Goal: Obtain resource: Download file/media

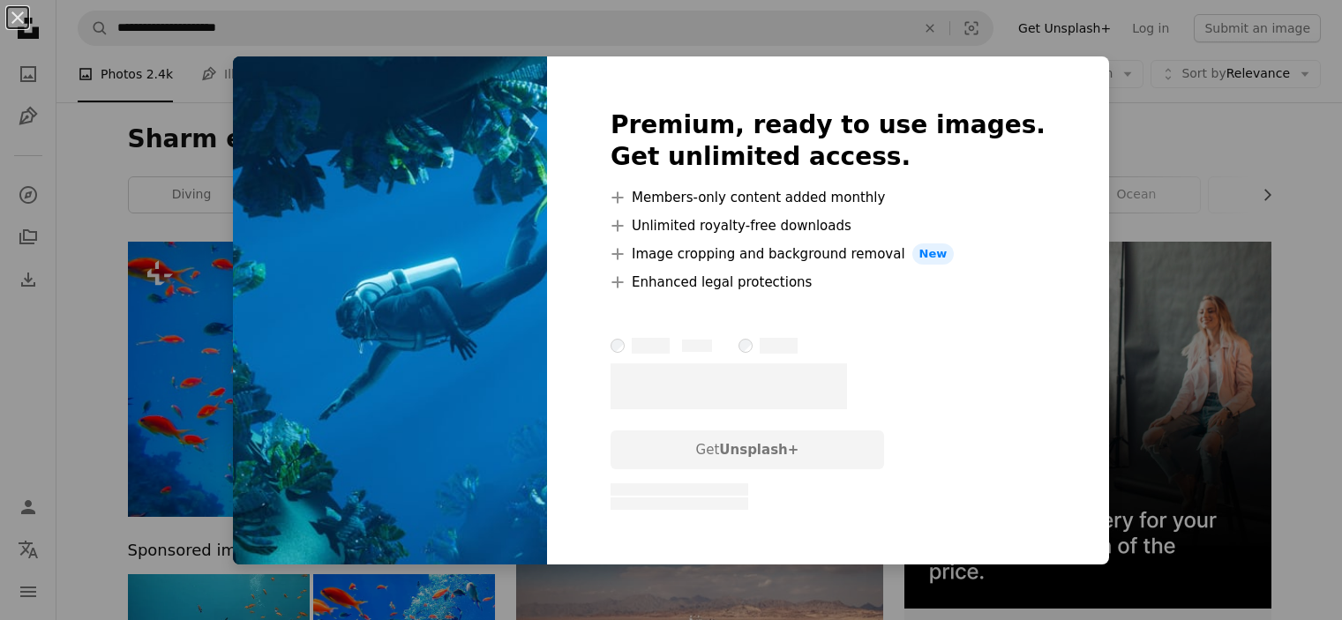
scroll to position [970, 0]
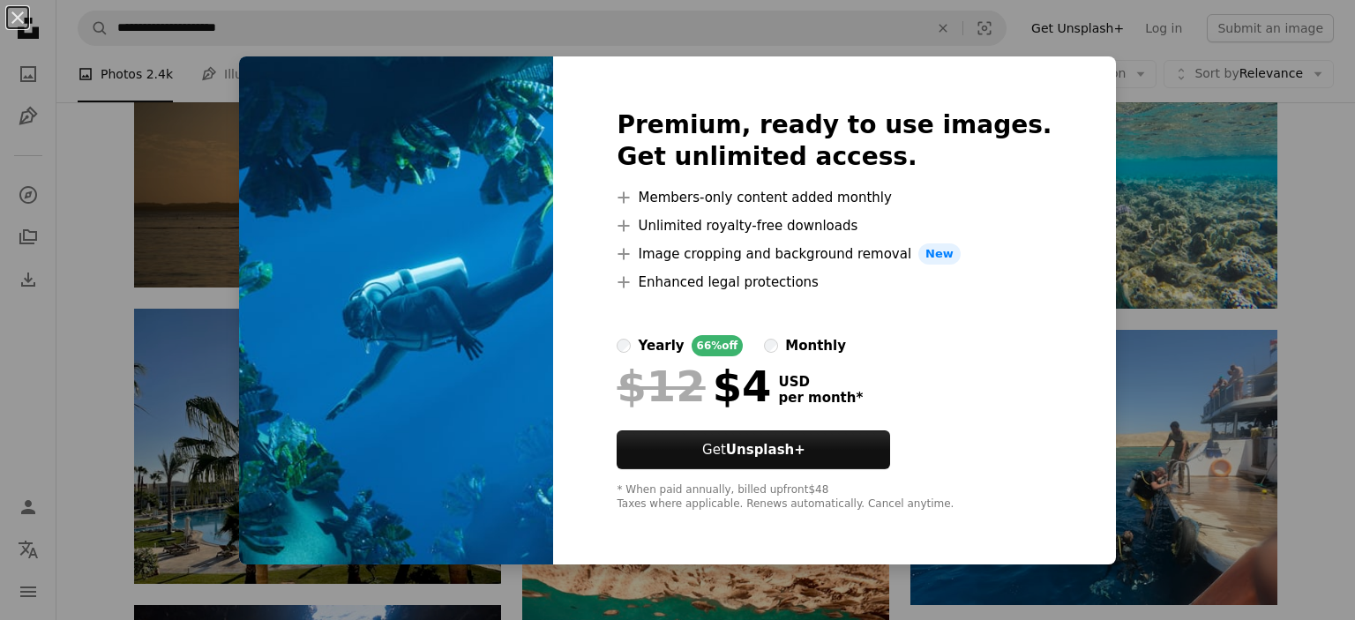
click at [1050, 72] on div "Premium, ready to use images. Get unlimited access. A plus sign Members-only co…" at bounding box center [834, 310] width 562 height 508
click at [1067, 86] on div "Premium, ready to use images. Get unlimited access. A plus sign Members-only co…" at bounding box center [834, 310] width 562 height 508
click at [1067, 95] on div "Premium, ready to use images. Get unlimited access. A plus sign Members-only co…" at bounding box center [834, 310] width 562 height 508
click at [302, 224] on img at bounding box center [396, 310] width 314 height 508
click at [93, 223] on div "An X shape Premium, ready to use images. Get unlimited access. A plus sign Memb…" at bounding box center [677, 310] width 1355 height 620
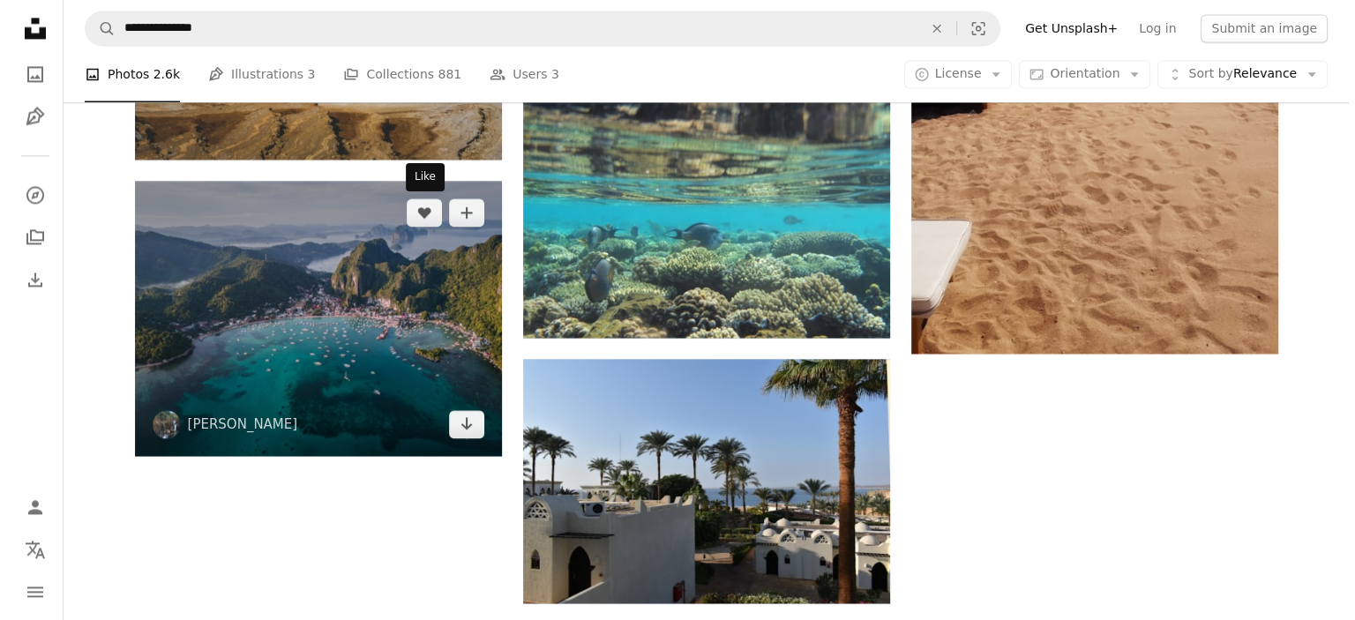
scroll to position [2644, 0]
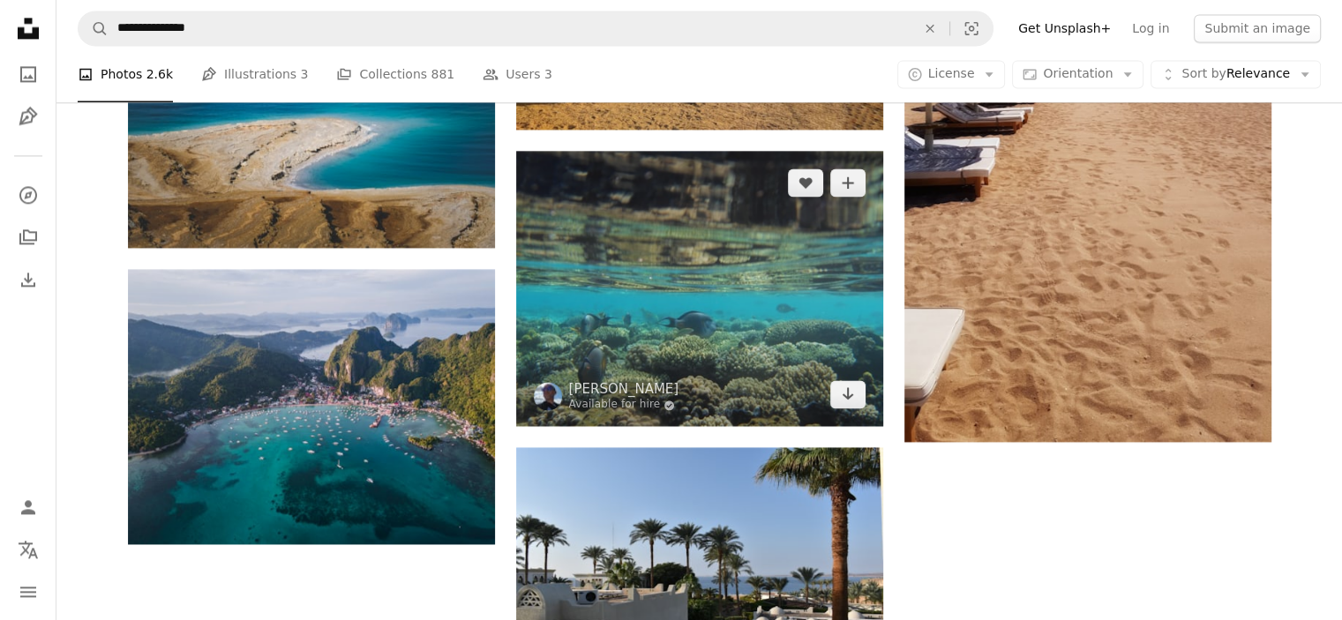
click at [696, 303] on img at bounding box center [699, 288] width 367 height 275
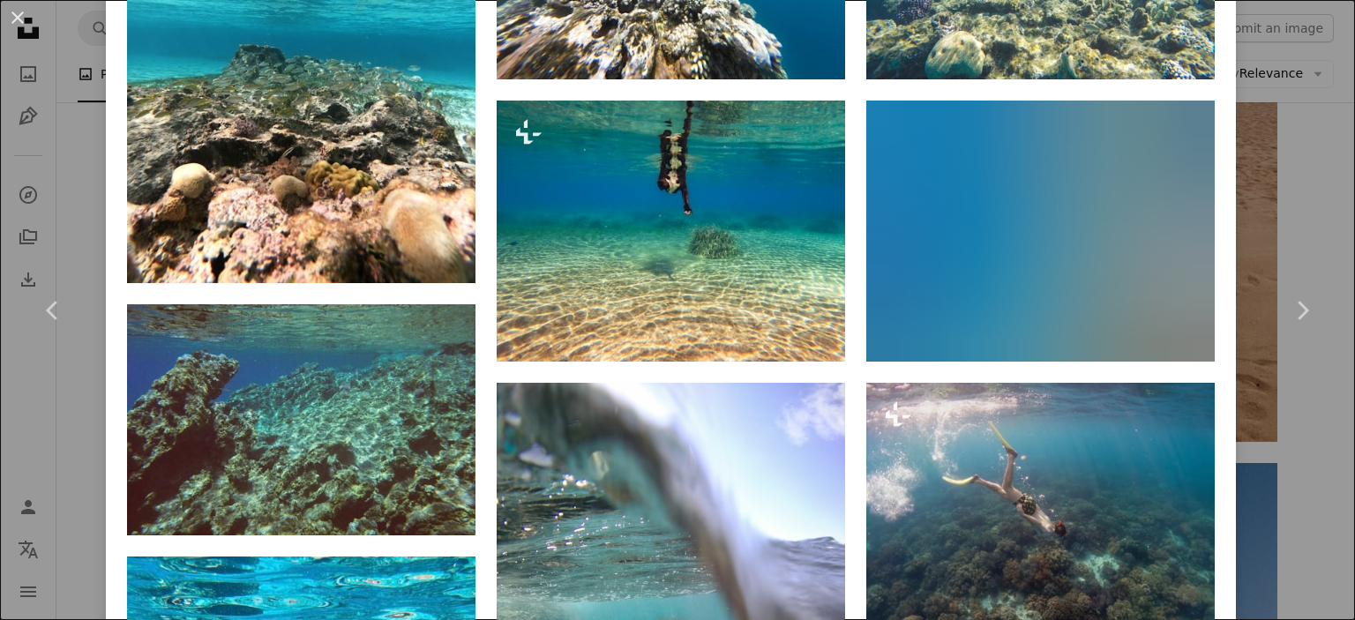
scroll to position [1941, 0]
